Goal: Navigation & Orientation: Find specific page/section

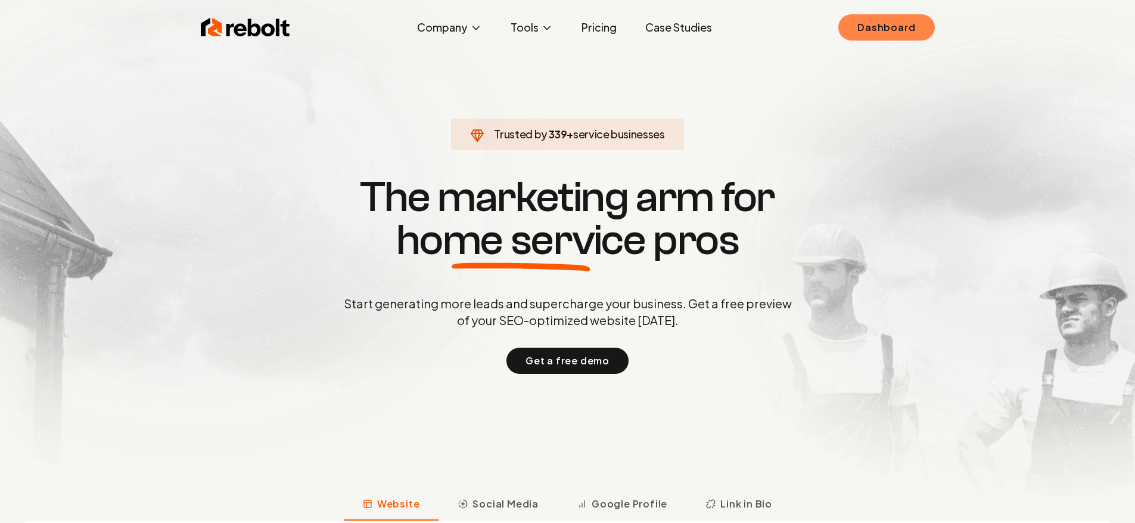
click at [866, 24] on link "Dashboard" at bounding box center [887, 27] width 96 height 26
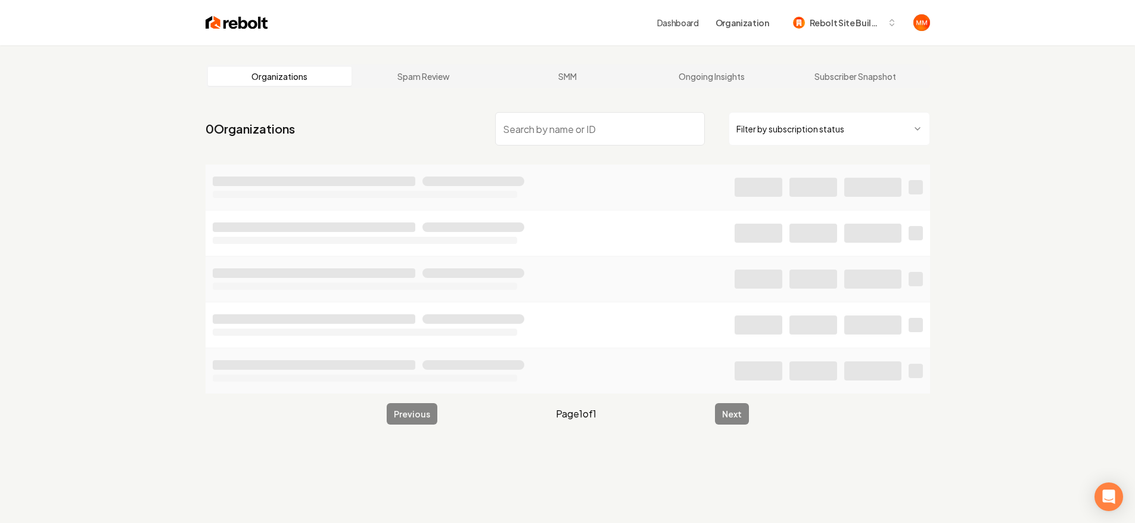
click at [587, 125] on input "search" at bounding box center [600, 128] width 210 height 33
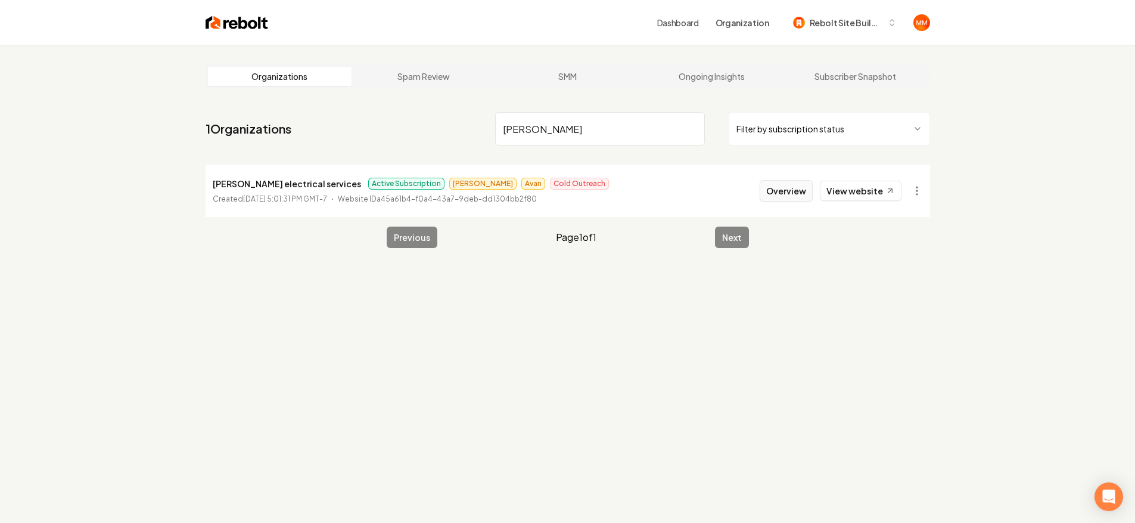
type input "[PERSON_NAME]"
click at [795, 188] on button "Overview" at bounding box center [786, 190] width 53 height 21
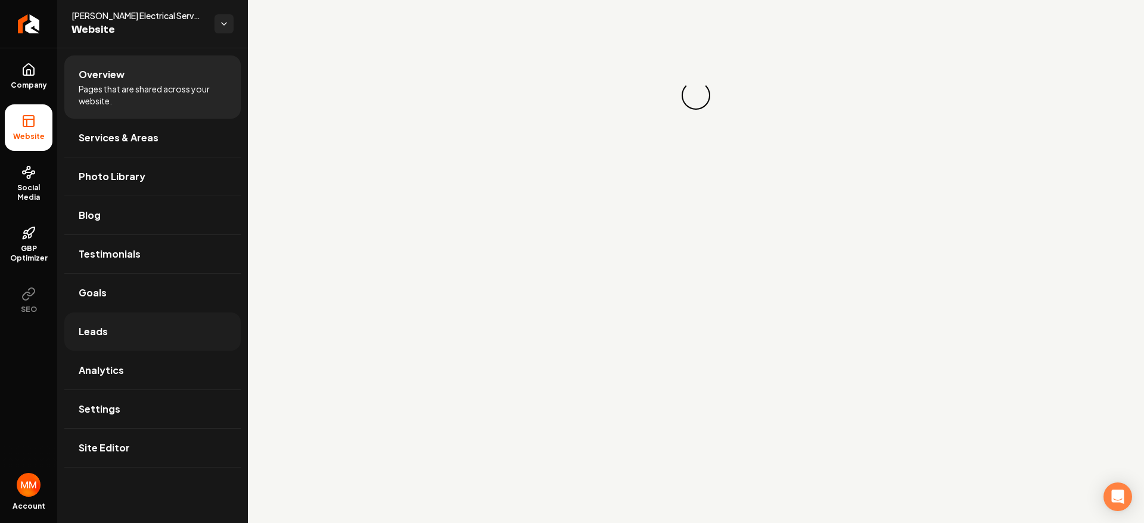
click at [184, 322] on link "Leads" at bounding box center [152, 331] width 176 height 38
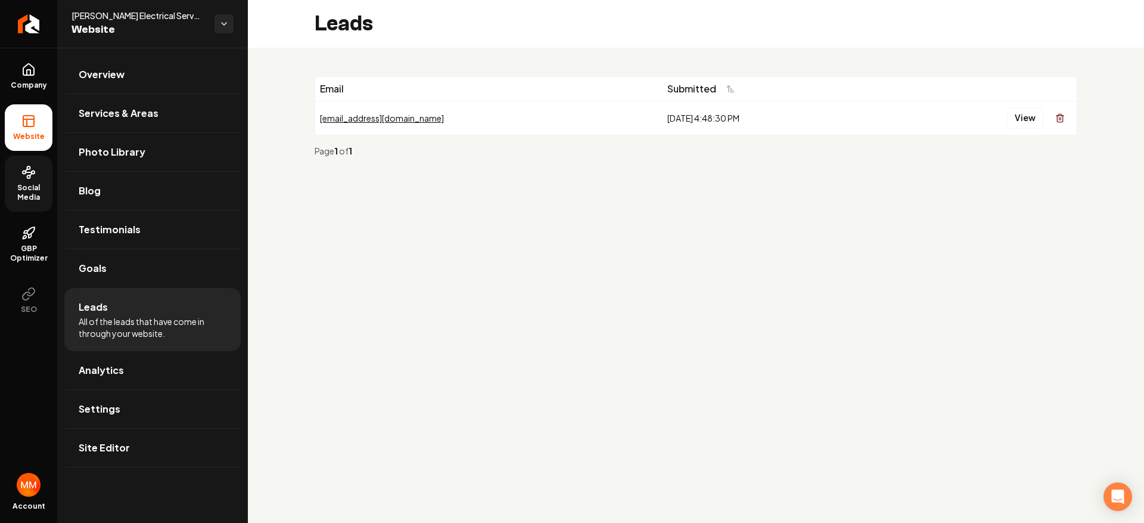
click at [41, 188] on span "Social Media" at bounding box center [29, 192] width 48 height 19
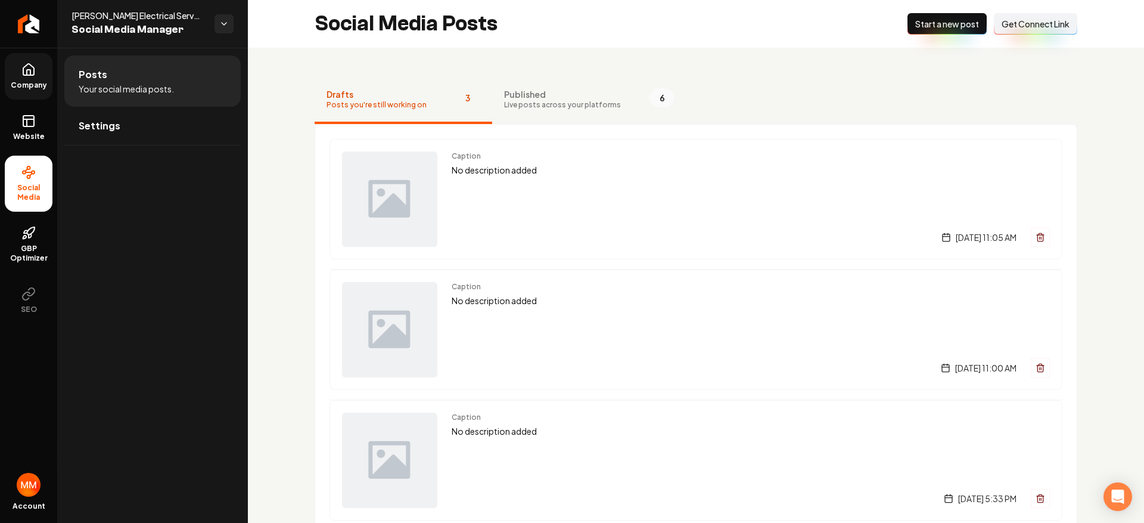
click at [43, 83] on span "Company" at bounding box center [29, 85] width 46 height 10
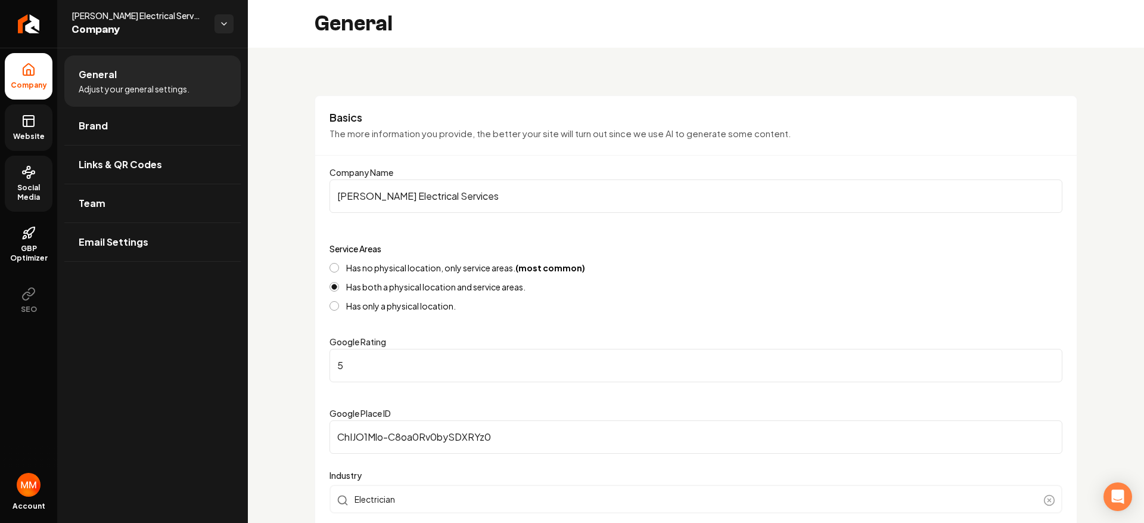
click at [23, 127] on icon at bounding box center [28, 121] width 14 height 14
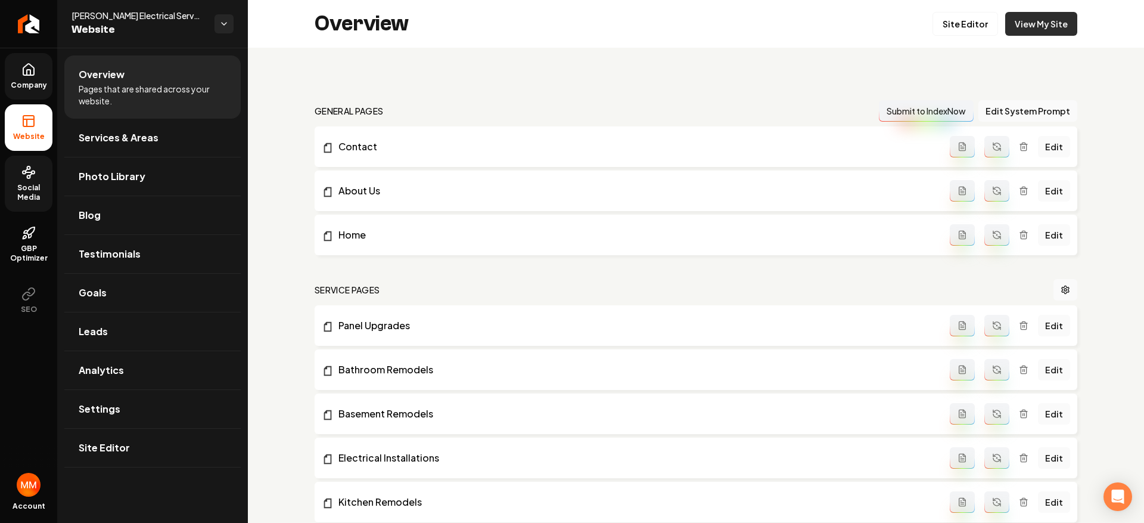
click at [1023, 26] on link "View My Site" at bounding box center [1041, 24] width 72 height 24
